Goal: Transaction & Acquisition: Book appointment/travel/reservation

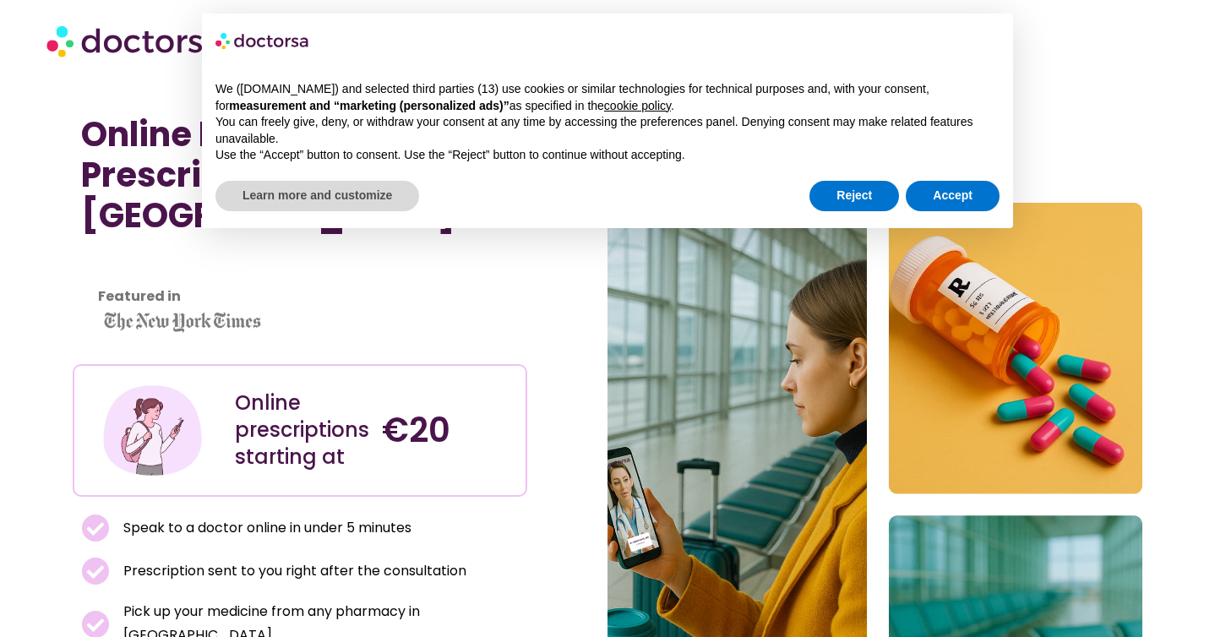
scroll to position [273, 0]
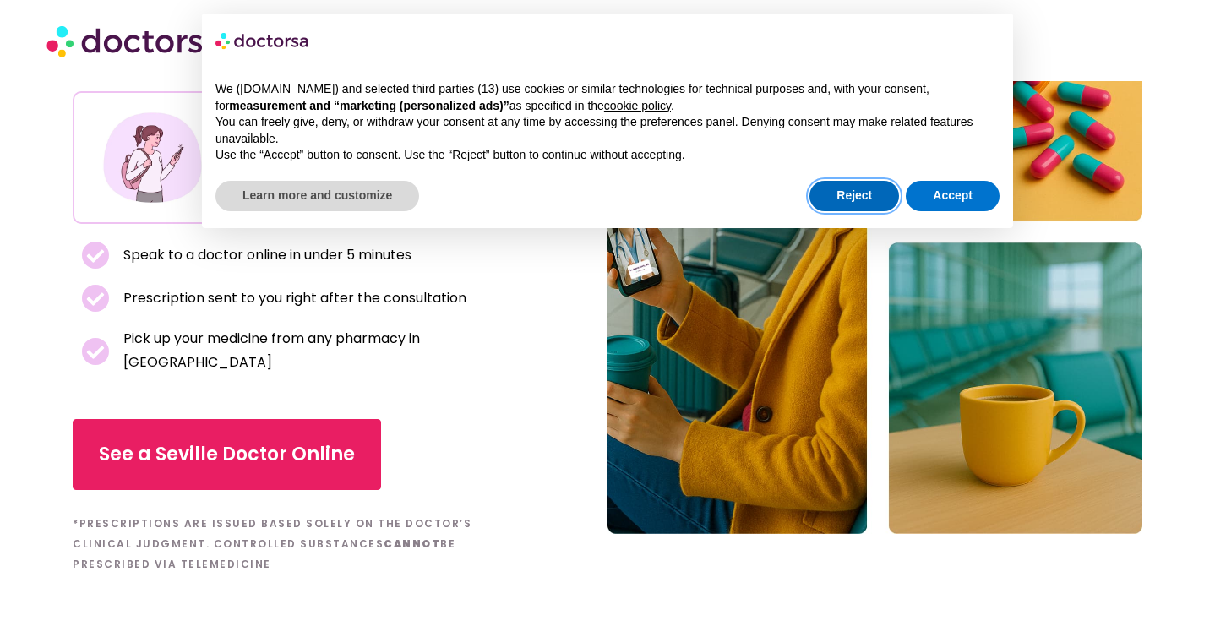
click at [847, 204] on button "Reject" at bounding box center [854, 196] width 90 height 30
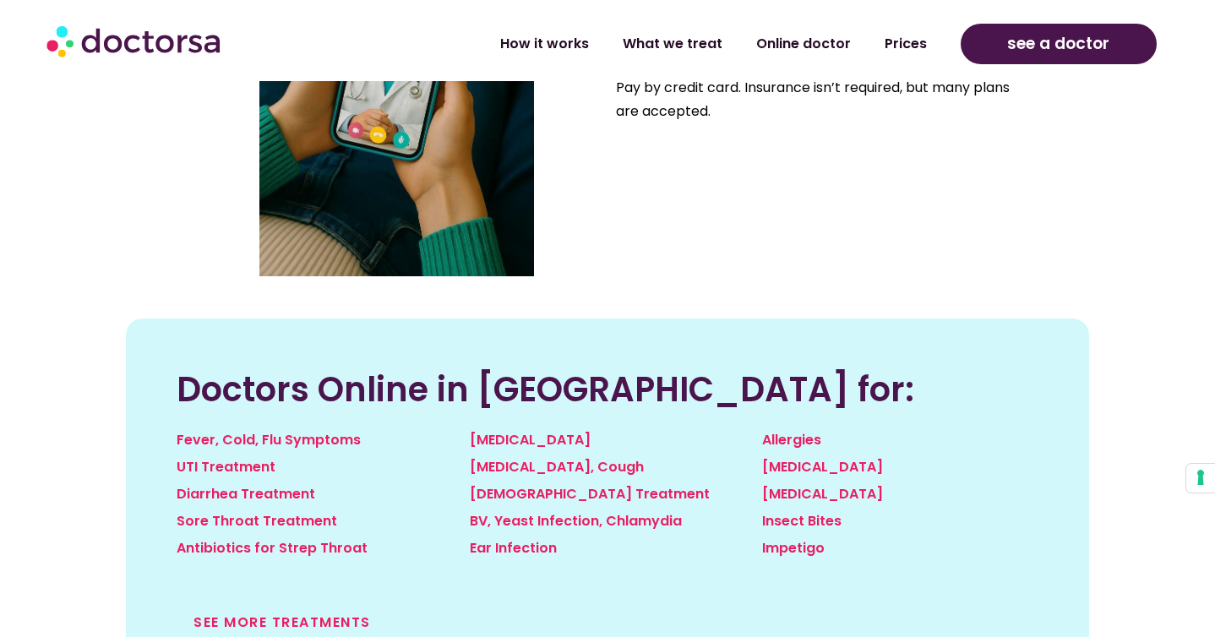
scroll to position [1664, 0]
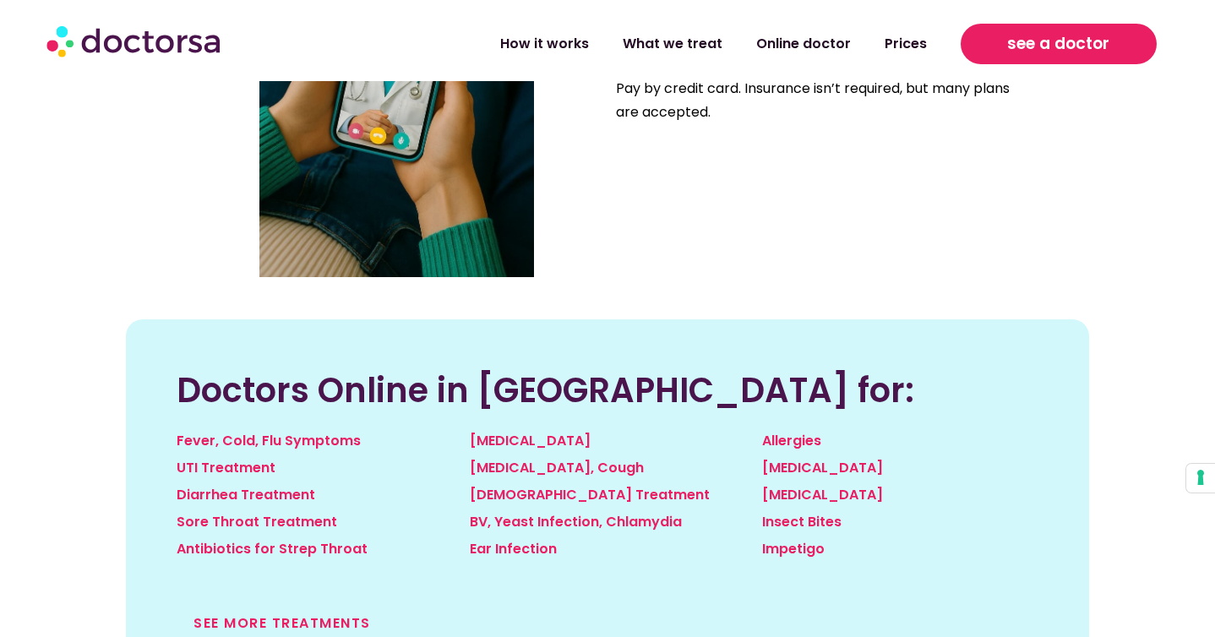
click at [1072, 58] on link "see a doctor" at bounding box center [1058, 44] width 195 height 41
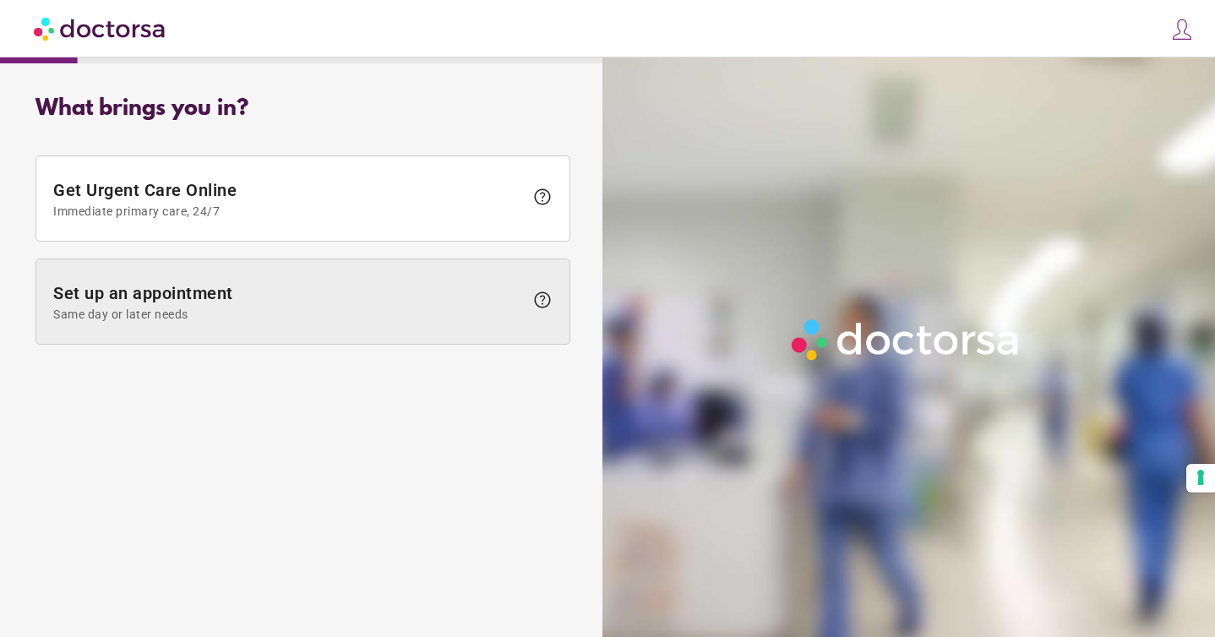
click at [364, 292] on span "Set up an appointment Same day or later needs" at bounding box center [288, 302] width 471 height 38
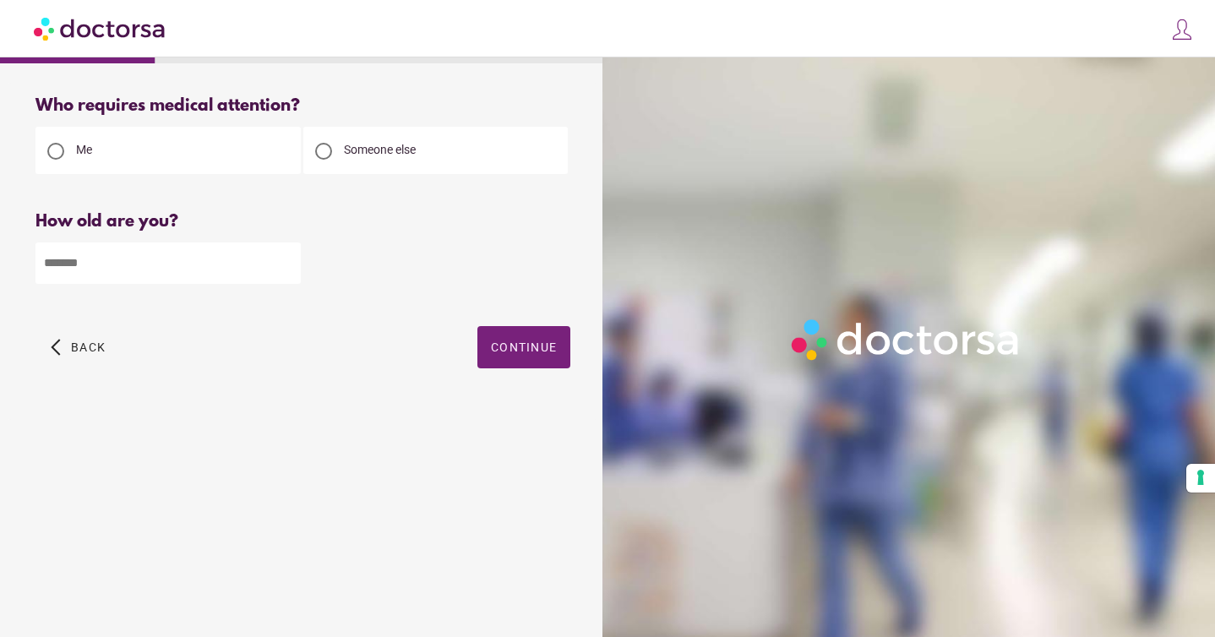
click at [384, 154] on span "Someone else" at bounding box center [380, 150] width 72 height 14
click at [139, 246] on input "number" at bounding box center [167, 262] width 265 height 41
type input "**"
click at [537, 363] on span "button" at bounding box center [523, 347] width 93 height 42
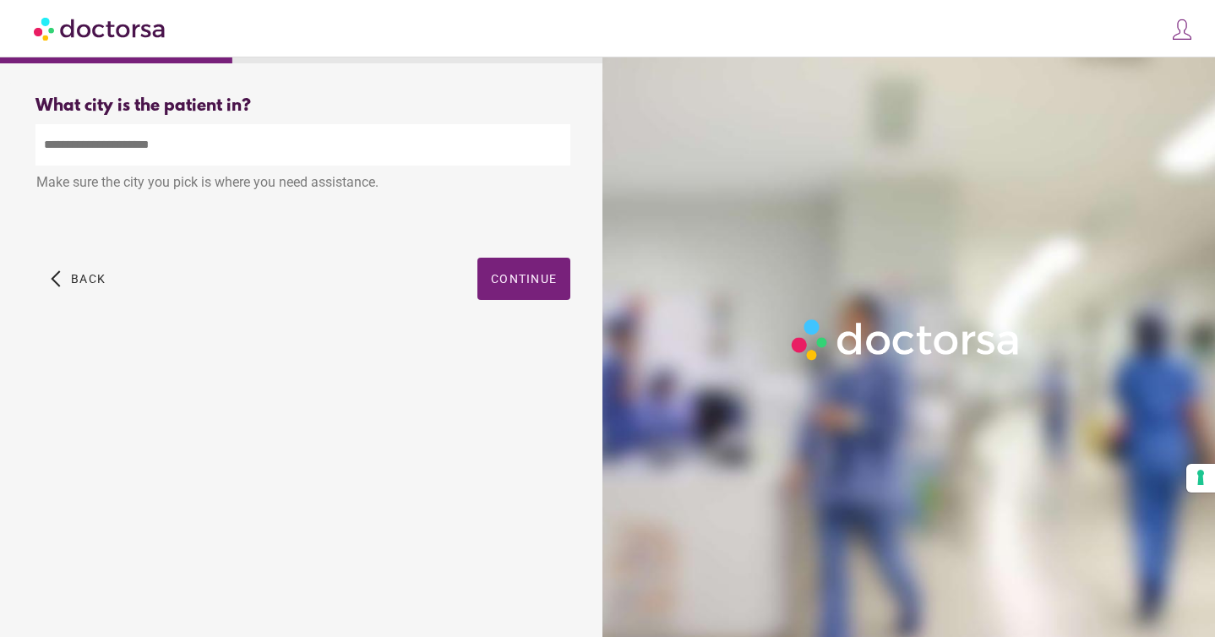
click at [322, 166] on input "text" at bounding box center [302, 144] width 535 height 41
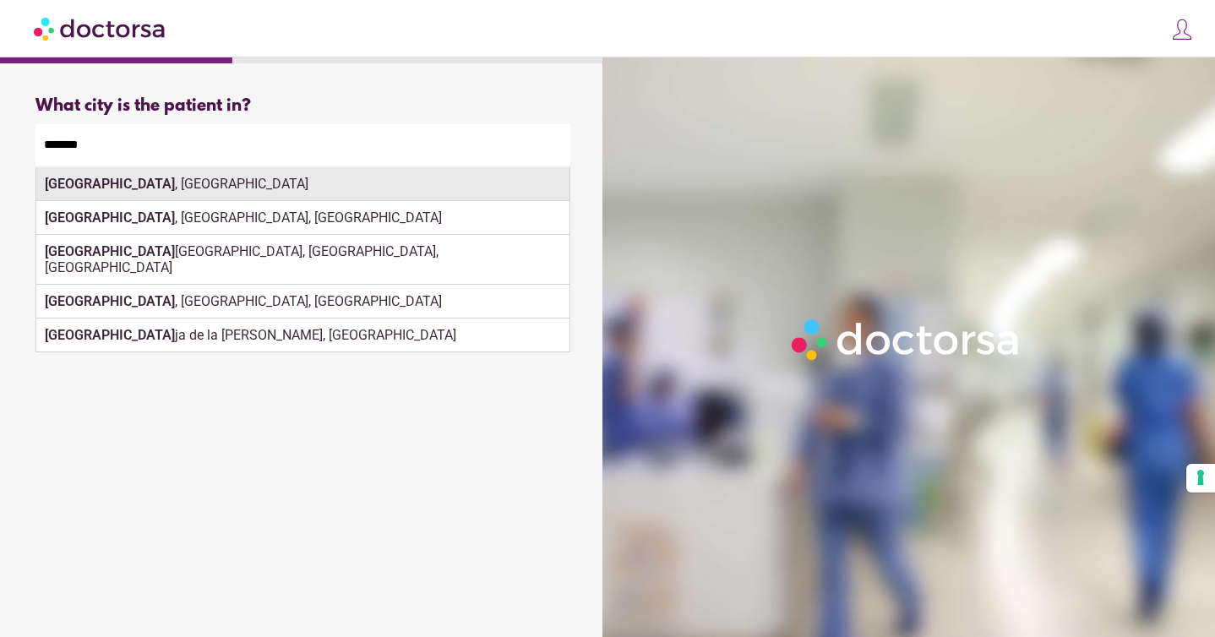
click at [254, 195] on div "Seville , Spain" at bounding box center [302, 184] width 533 height 34
type input "**********"
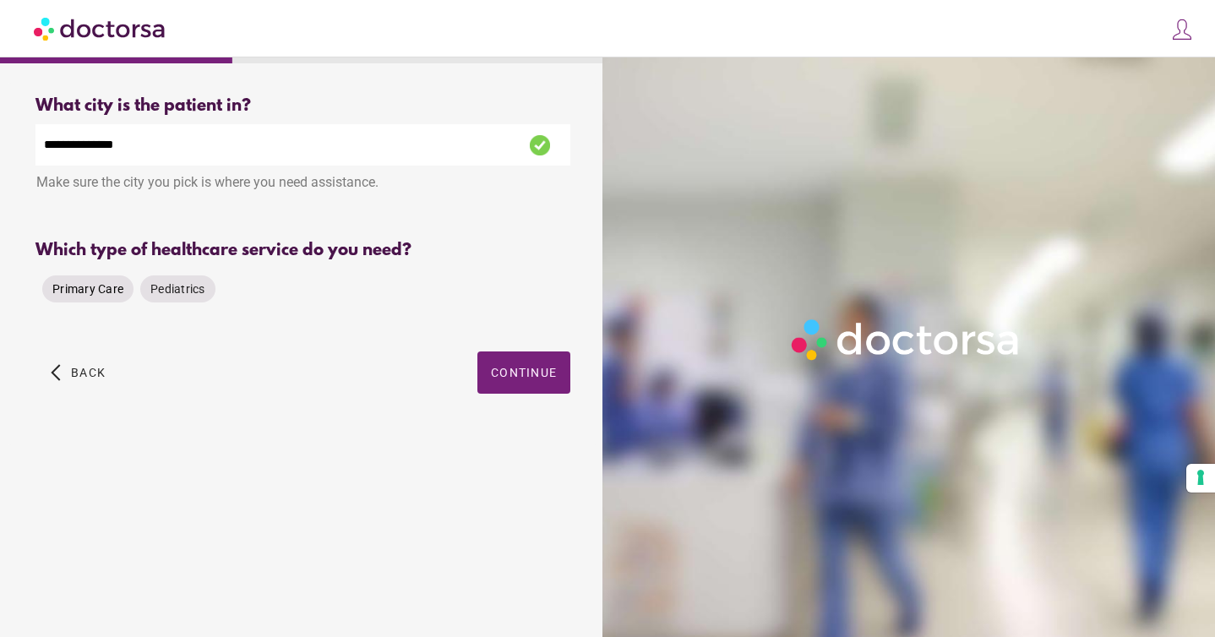
click at [102, 294] on span "Primary Care" at bounding box center [87, 289] width 71 height 14
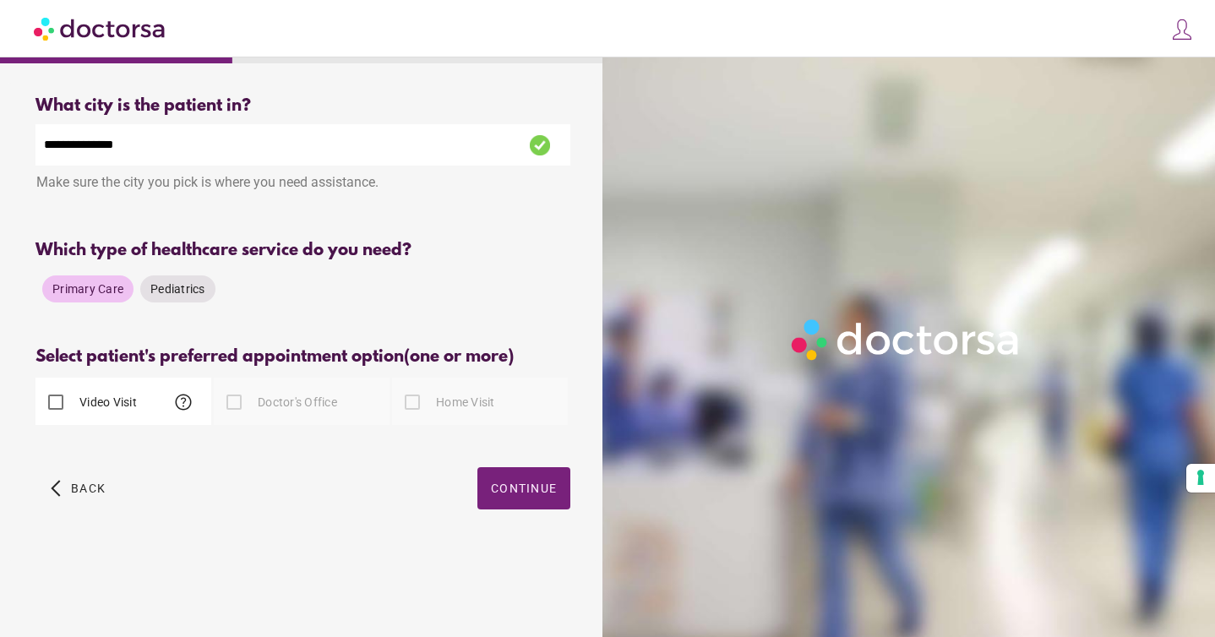
click at [242, 405] on div at bounding box center [234, 402] width 34 height 34
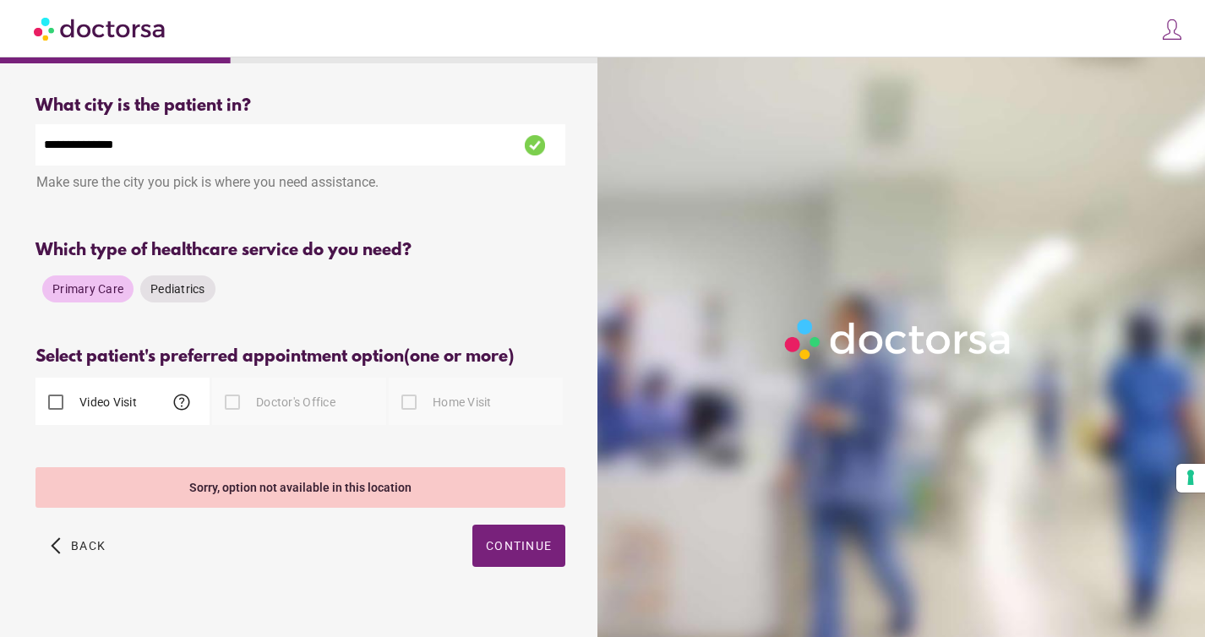
click at [109, 406] on label "Video Visit" at bounding box center [106, 402] width 61 height 17
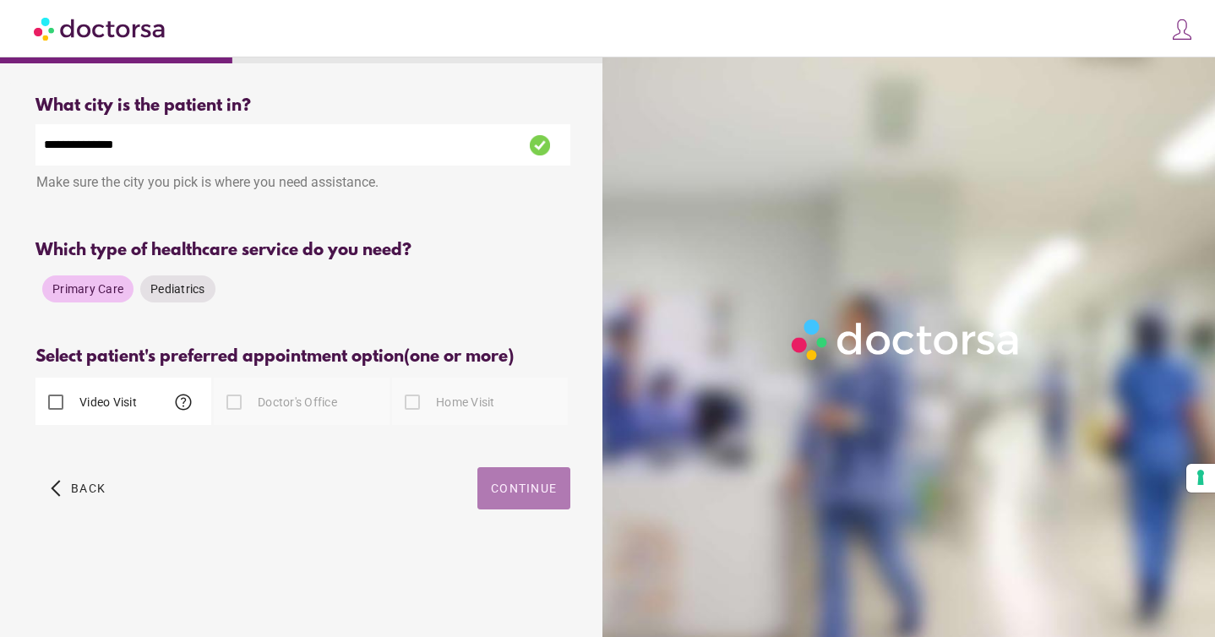
click at [531, 491] on span "Continue" at bounding box center [524, 489] width 66 height 14
